Goal: Task Accomplishment & Management: Complete application form

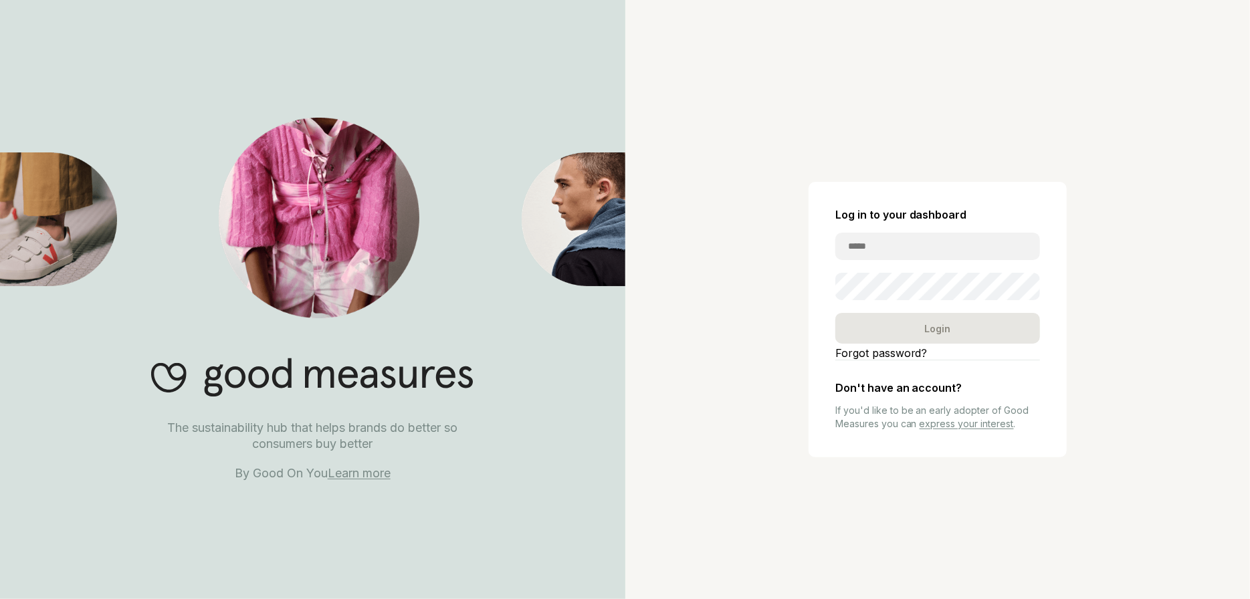
click at [982, 428] on link "express your interest" at bounding box center [966, 423] width 94 height 11
